Goal: Transaction & Acquisition: Purchase product/service

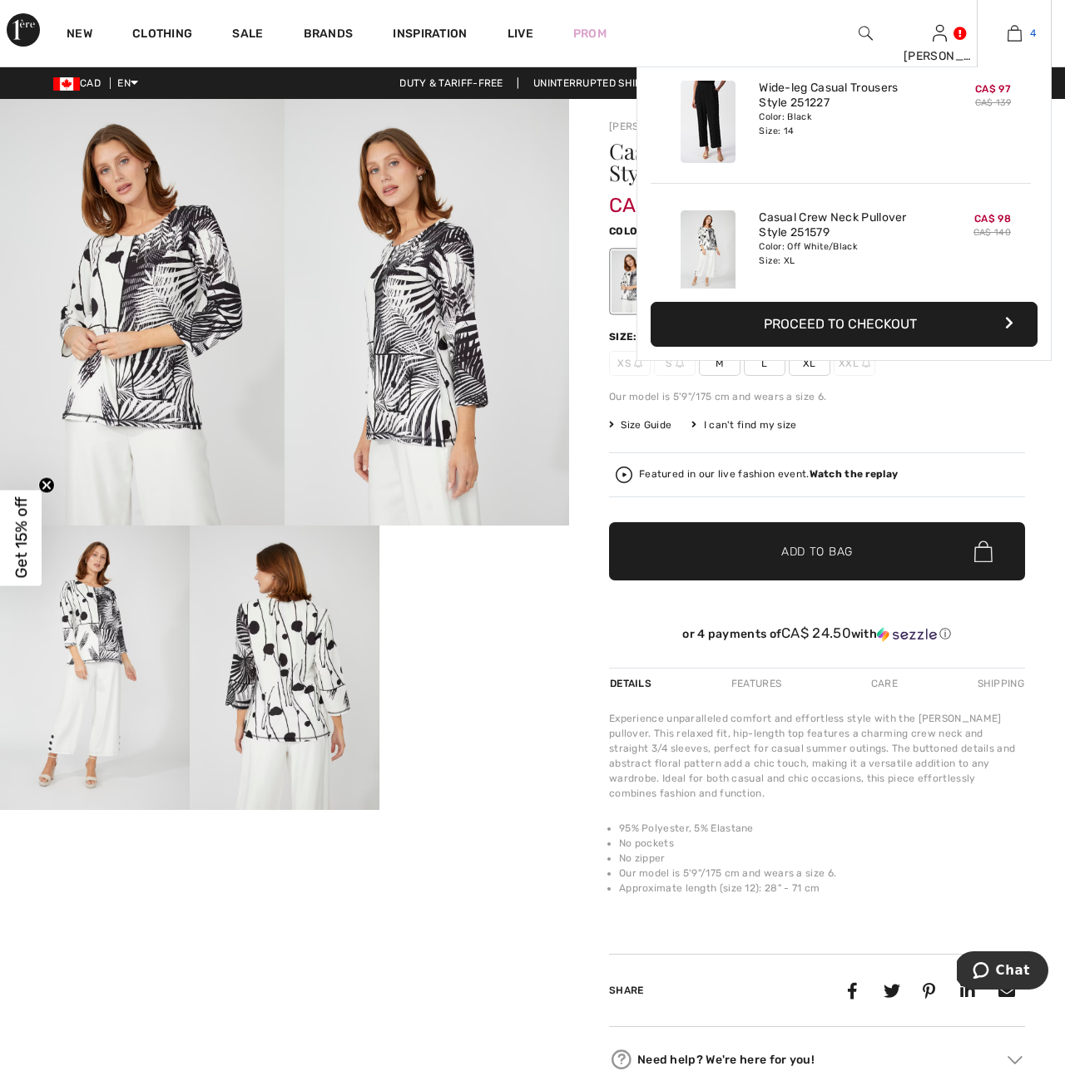
click at [1008, 32] on img at bounding box center [1014, 33] width 14 height 20
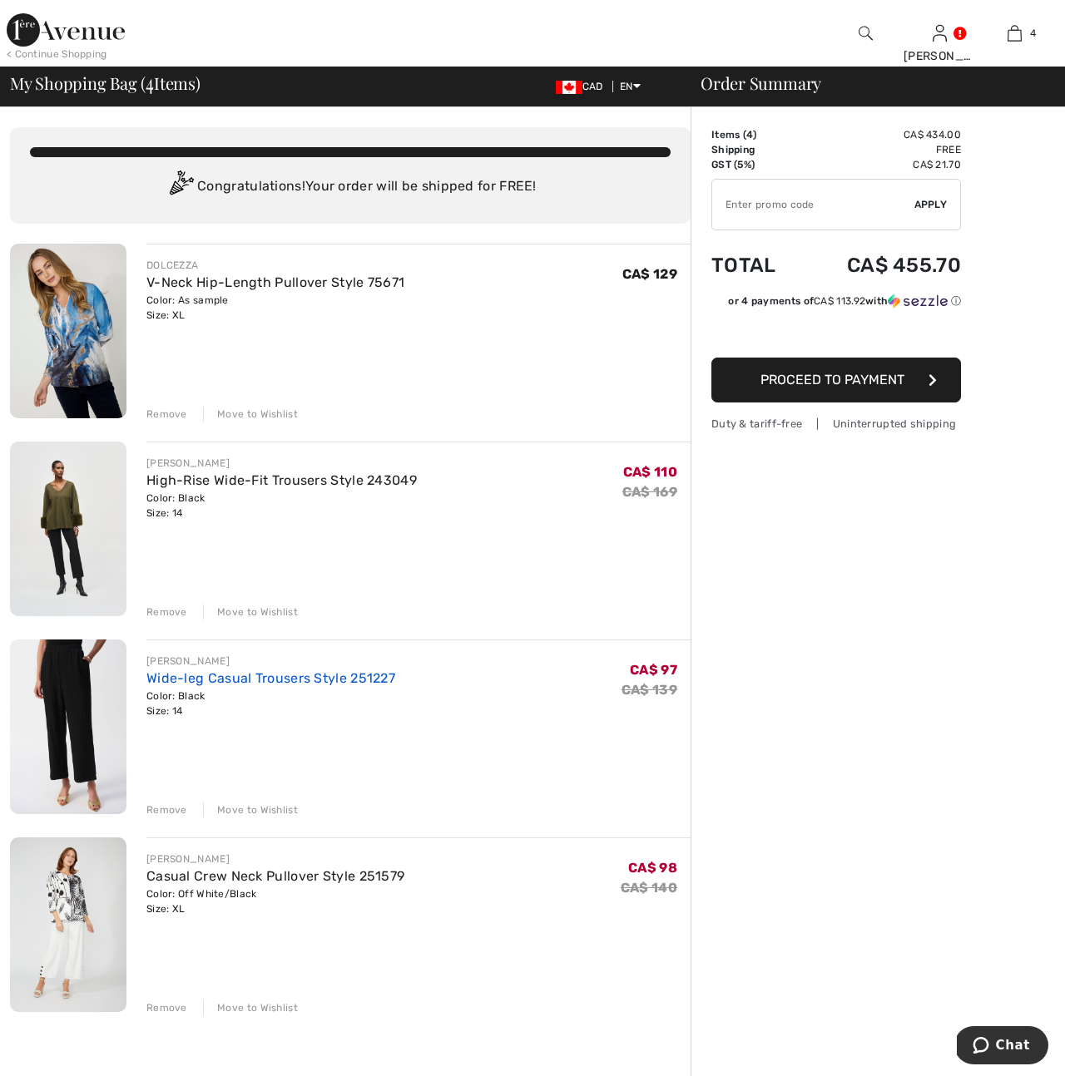
click at [187, 680] on link "Wide-leg Casual Trousers Style 251227" at bounding box center [270, 678] width 249 height 16
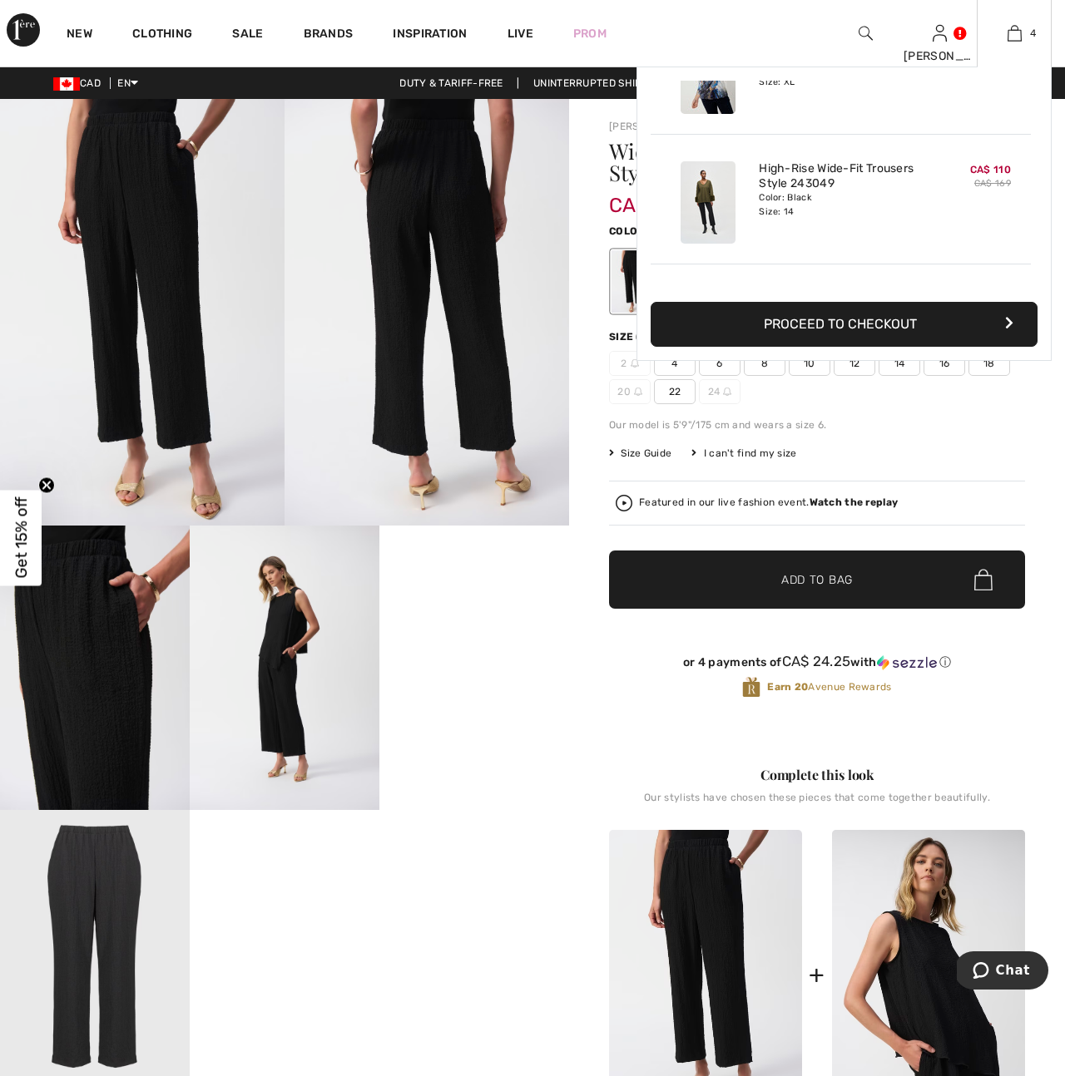
scroll to position [79, 0]
click at [811, 178] on link "High-Rise Wide-Fit Trousers Style 243049" at bounding box center [841, 173] width 164 height 30
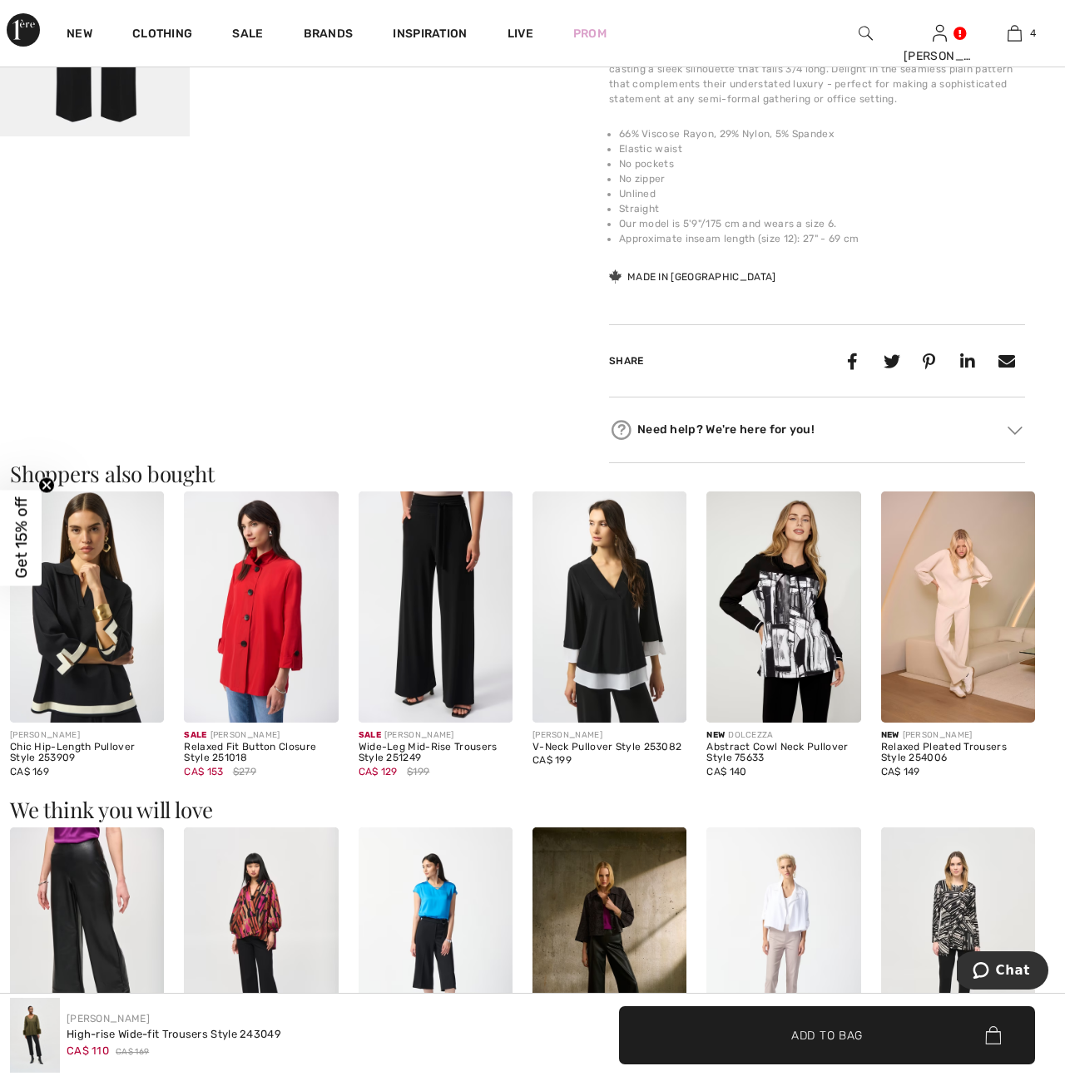
scroll to position [1240, 0]
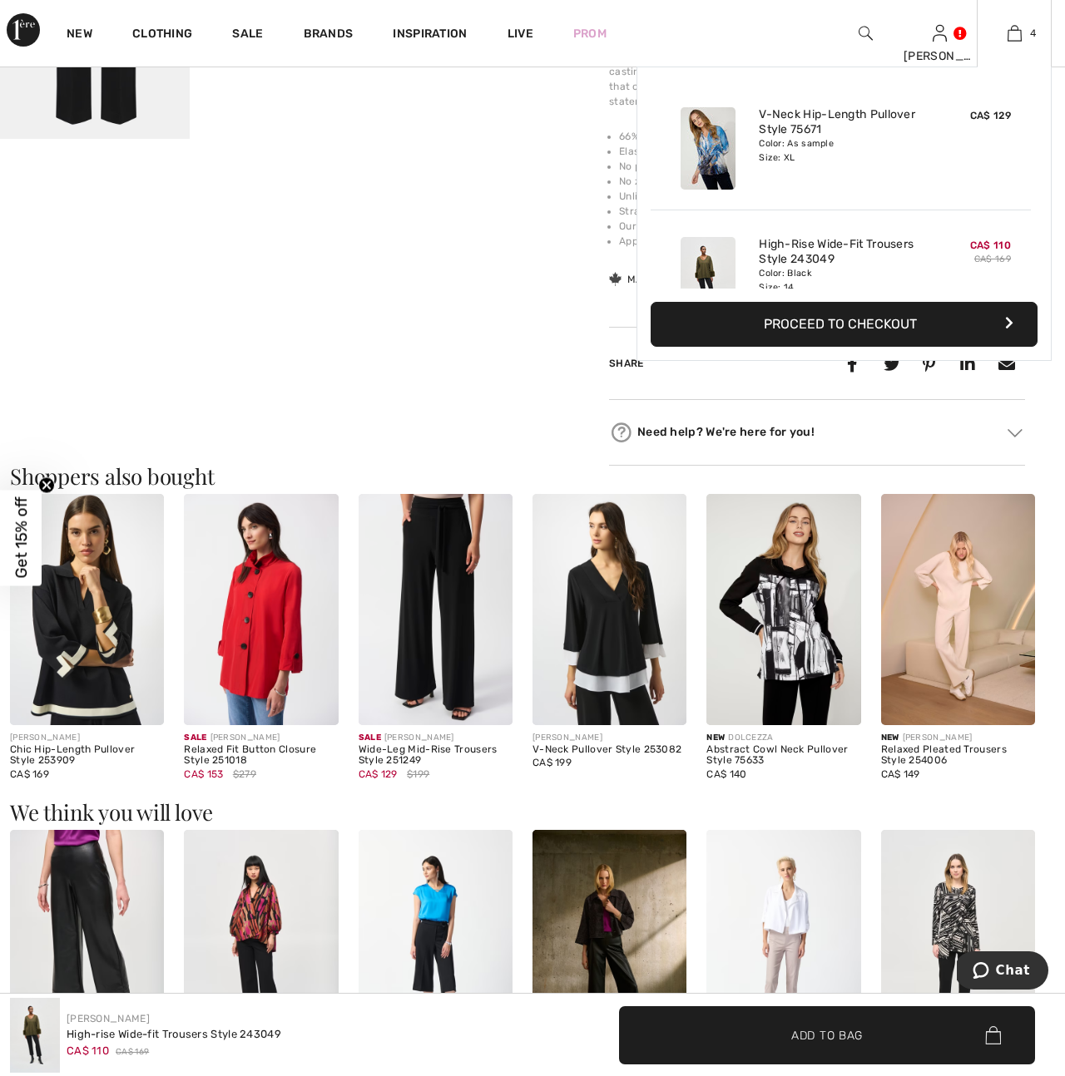
click at [714, 137] on img at bounding box center [707, 148] width 55 height 82
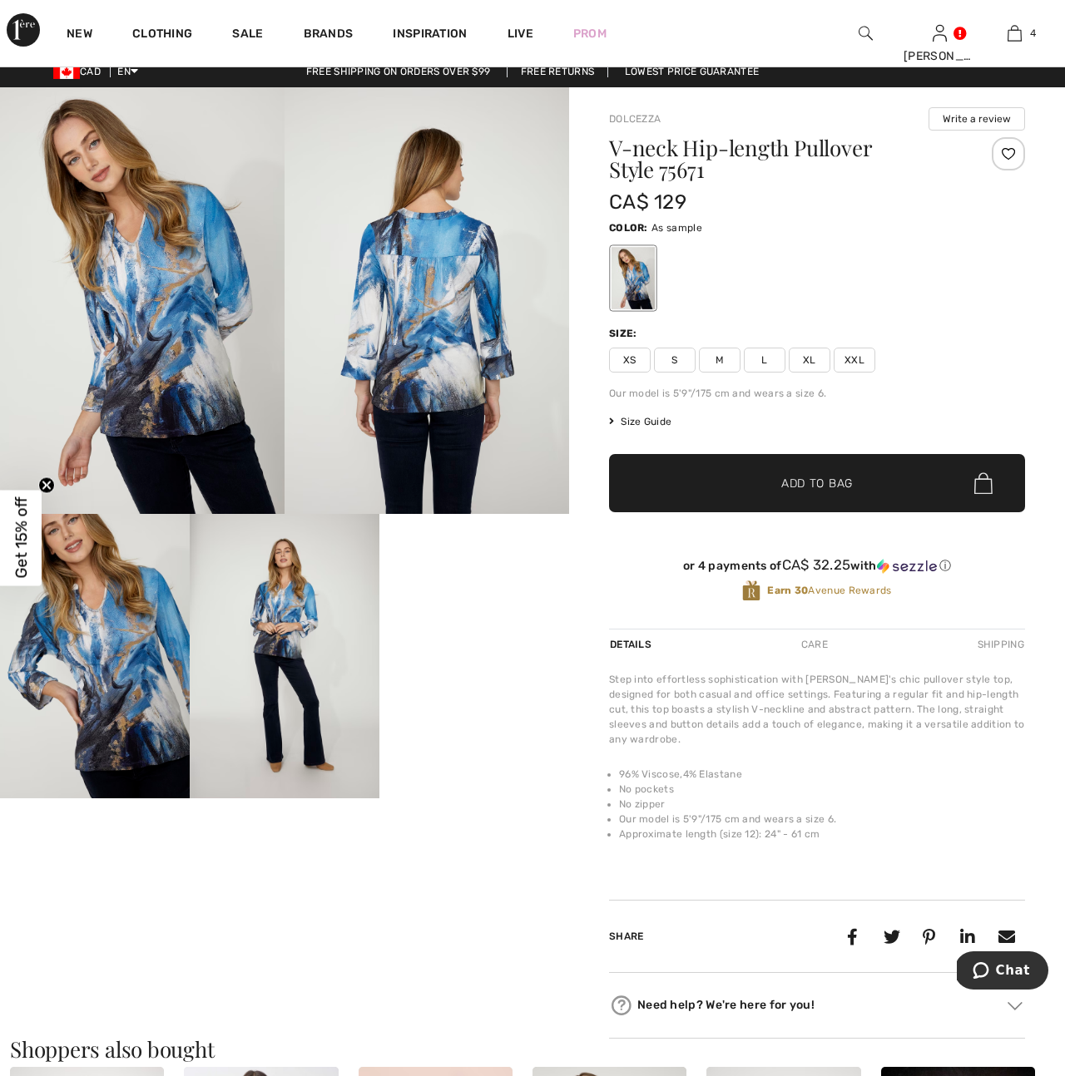
scroll to position [9, 0]
